Goal: Task Accomplishment & Management: Use online tool/utility

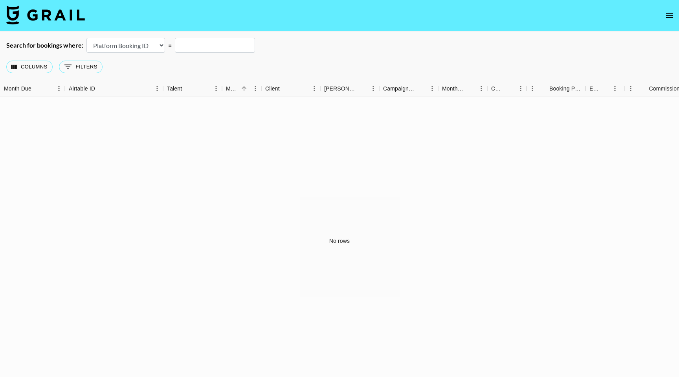
select select "id"
click at [671, 18] on icon "open drawer" at bounding box center [669, 15] width 9 height 9
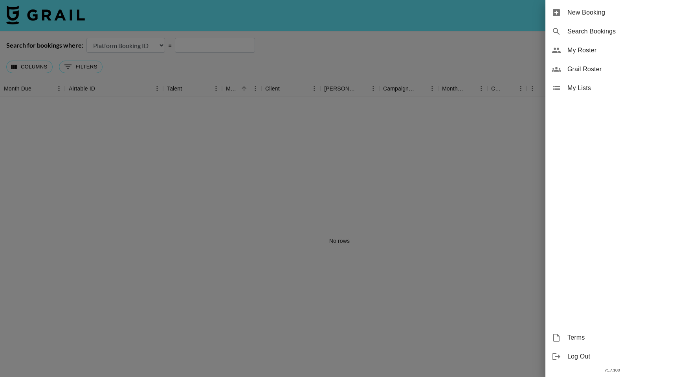
click at [582, 70] on span "Grail Roster" at bounding box center [620, 68] width 105 height 9
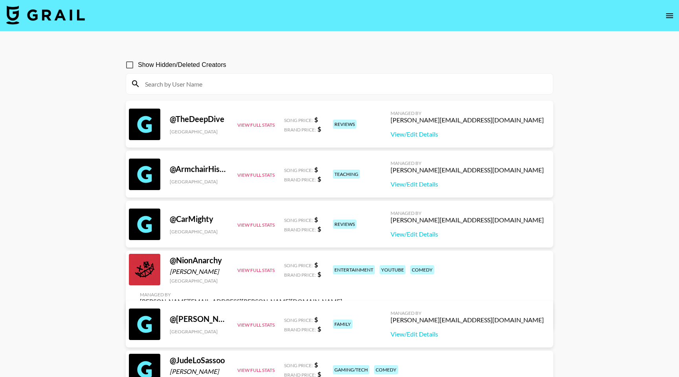
click at [173, 81] on input at bounding box center [344, 83] width 408 height 13
paste input "osmariel"
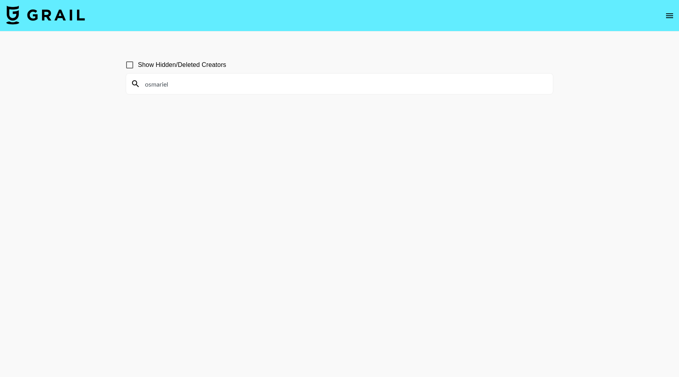
drag, startPoint x: 182, startPoint y: 82, endPoint x: 138, endPoint y: 84, distance: 44.9
click at [138, 84] on div "osmariel" at bounding box center [339, 84] width 427 height 20
paste input "azoiteiamanda"
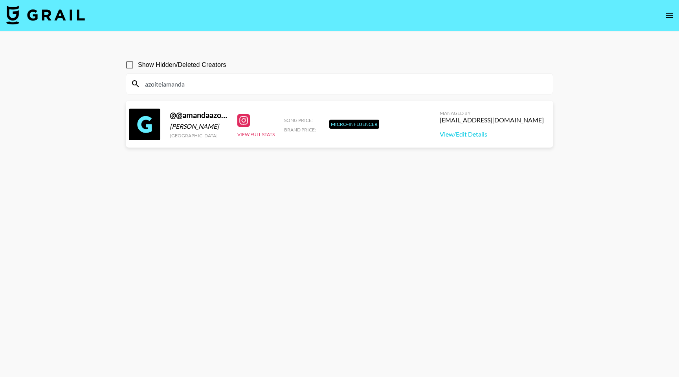
click at [195, 90] on div "azoiteiamanda" at bounding box center [339, 84] width 427 height 20
drag, startPoint x: 193, startPoint y: 85, endPoint x: 141, endPoint y: 81, distance: 51.6
click at [141, 81] on input "azoiteiamanda" at bounding box center [344, 83] width 408 height 13
paste input "lglor"
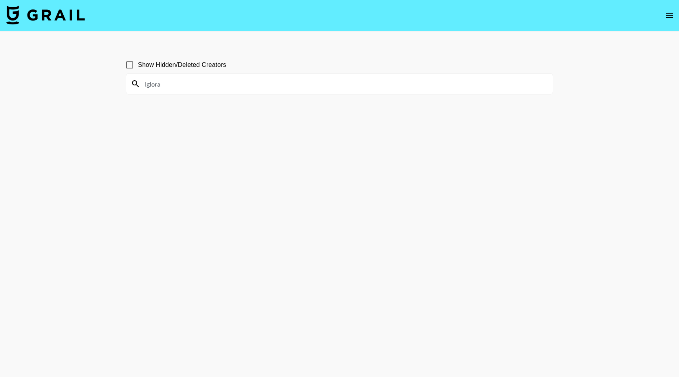
drag, startPoint x: 171, startPoint y: 85, endPoint x: 142, endPoint y: 84, distance: 29.1
click at [142, 84] on input "lglora" at bounding box center [344, 83] width 408 height 13
paste input "juliesfi"
drag, startPoint x: 175, startPoint y: 85, endPoint x: 141, endPoint y: 83, distance: 33.5
click at [141, 83] on input "juliesfi" at bounding box center [344, 83] width 408 height 13
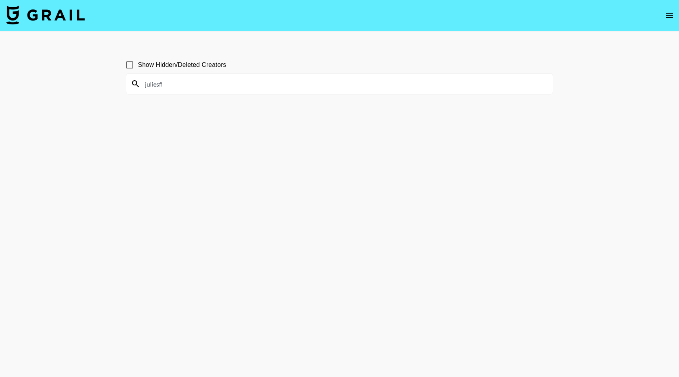
paste input "vitasidorkina"
type input "vitasidorkina"
click at [107, 84] on main "Show Hidden/Deleted Creators vitasidorkina" at bounding box center [339, 206] width 679 height 351
click at [671, 14] on icon "open drawer" at bounding box center [669, 15] width 7 height 5
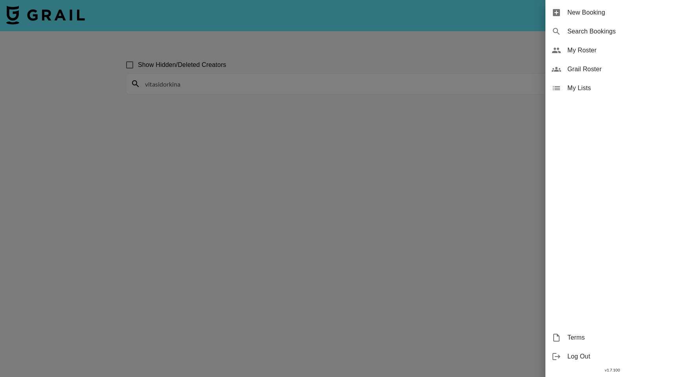
click at [595, 14] on span "New Booking" at bounding box center [620, 12] width 105 height 9
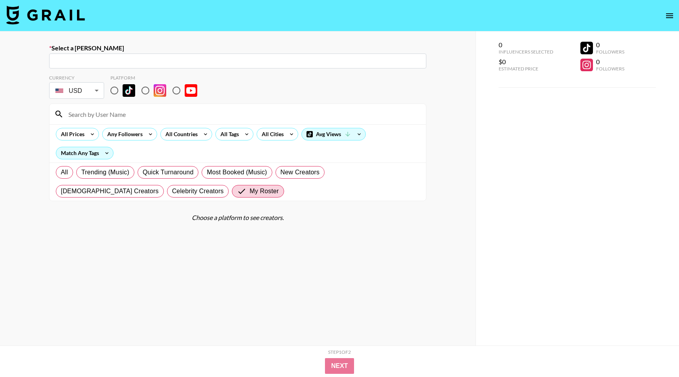
click at [117, 90] on input "radio" at bounding box center [114, 90] width 17 height 17
radio input "true"
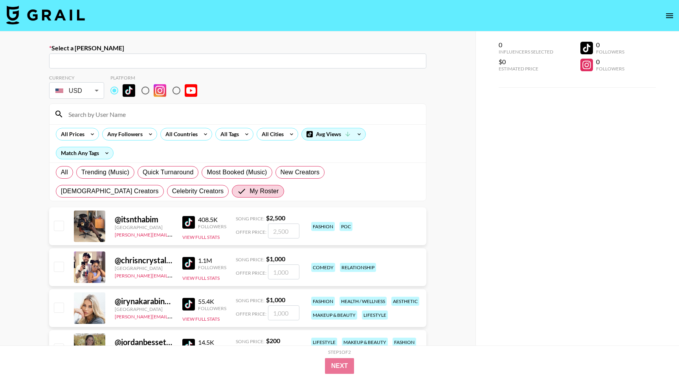
click at [145, 92] on input "radio" at bounding box center [145, 90] width 17 height 17
radio input "true"
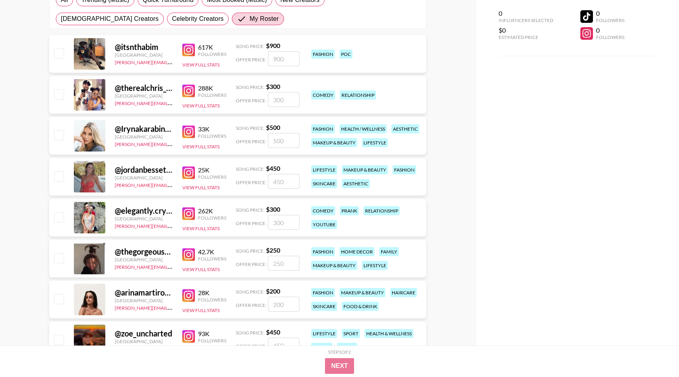
scroll to position [162, 0]
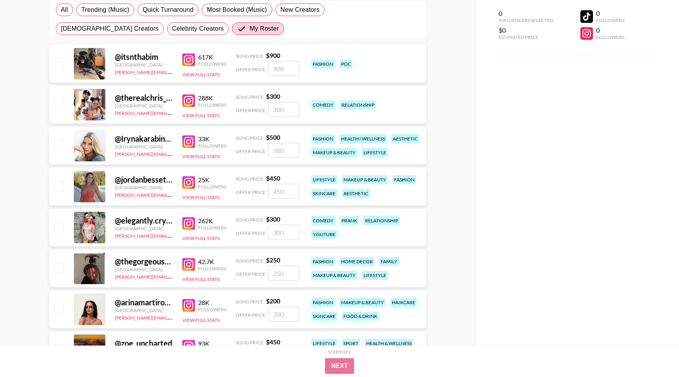
click at [134, 57] on div "@ itsnthabim" at bounding box center [144, 57] width 58 height 10
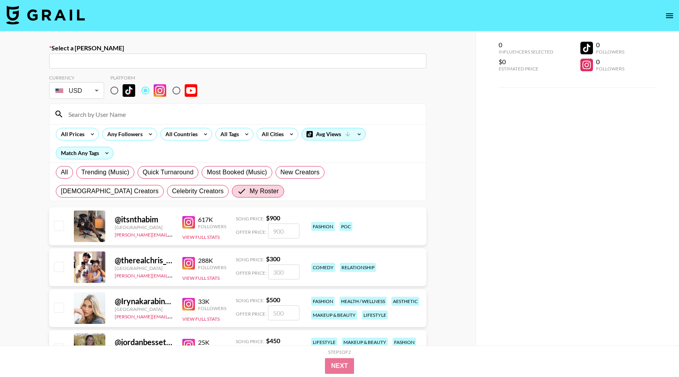
click at [672, 13] on icon "open drawer" at bounding box center [669, 15] width 7 height 5
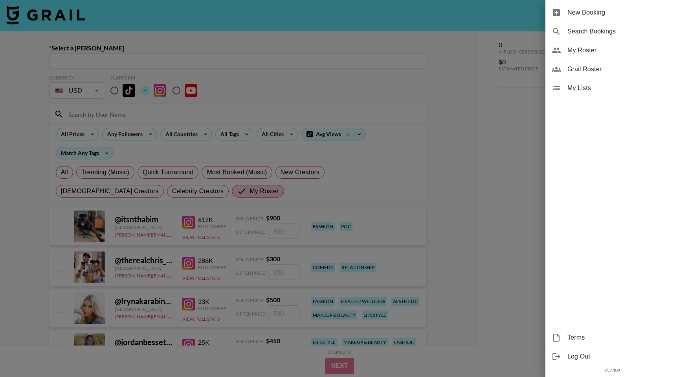
click at [583, 66] on span "Grail Roster" at bounding box center [620, 68] width 105 height 9
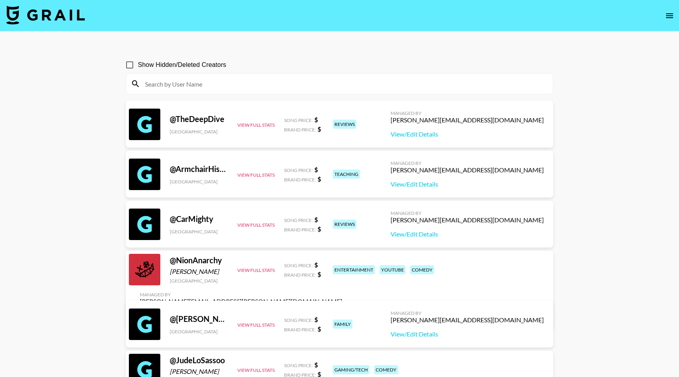
click at [172, 82] on input at bounding box center [344, 83] width 408 height 13
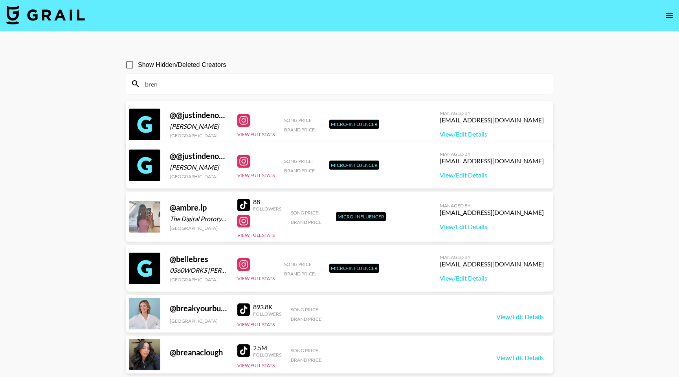
type input "brent"
